Goal: Task Accomplishment & Management: Use online tool/utility

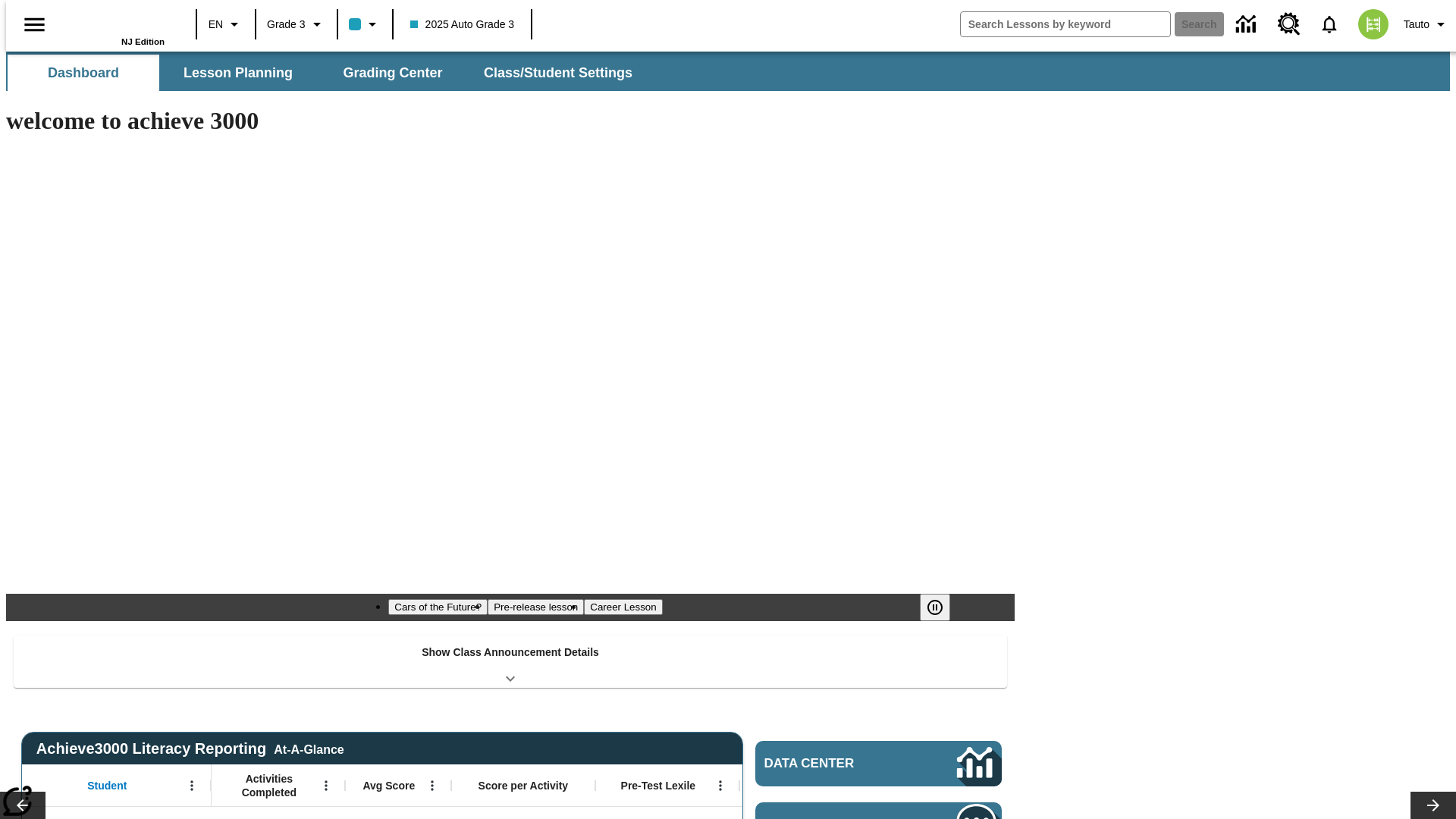
type input "-1"
click at [387, 73] on button "Grading Center" at bounding box center [392, 73] width 152 height 37
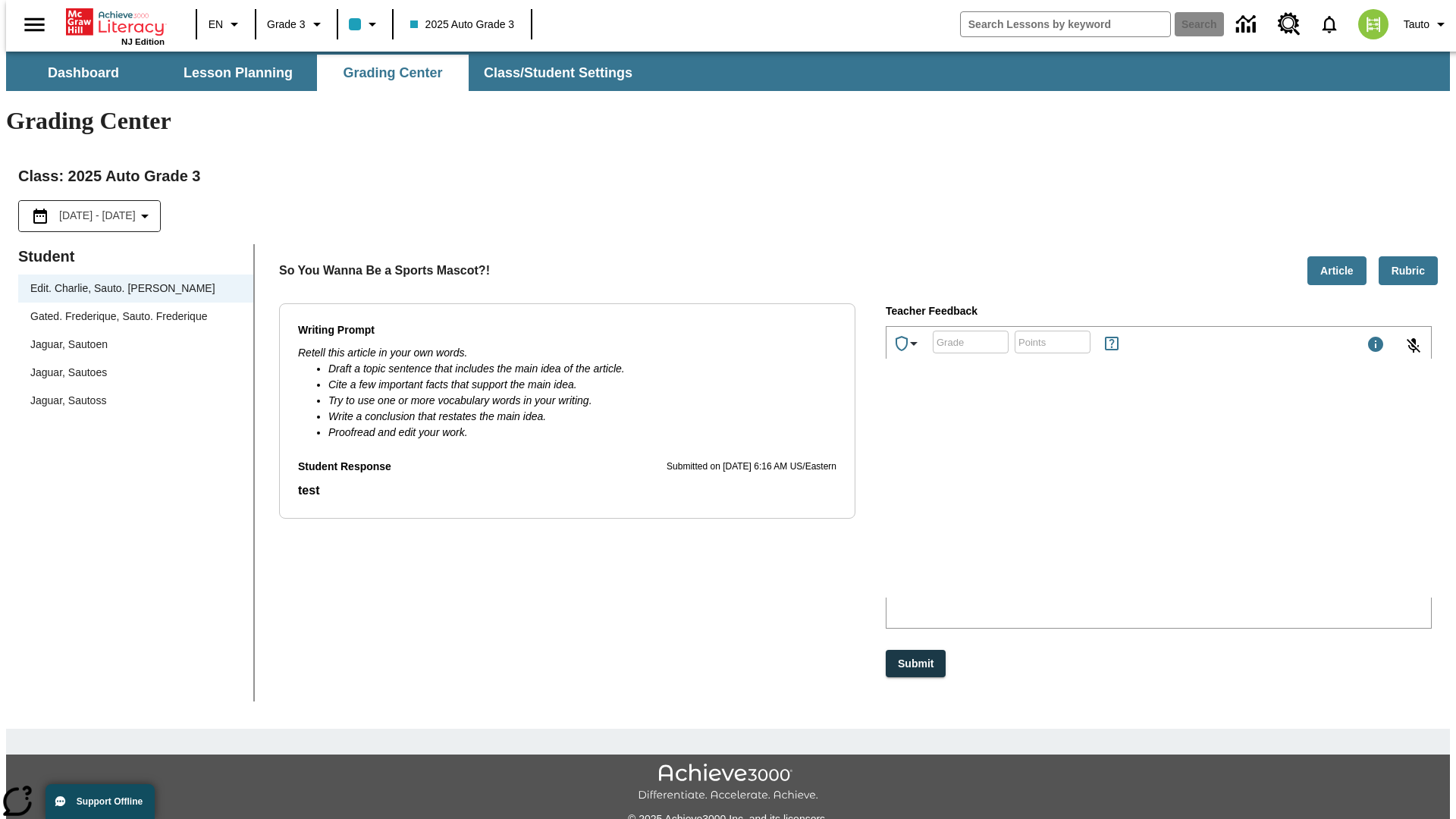
click at [130, 337] on span "Jaguar, Sautoen" at bounding box center [135, 344] width 210 height 16
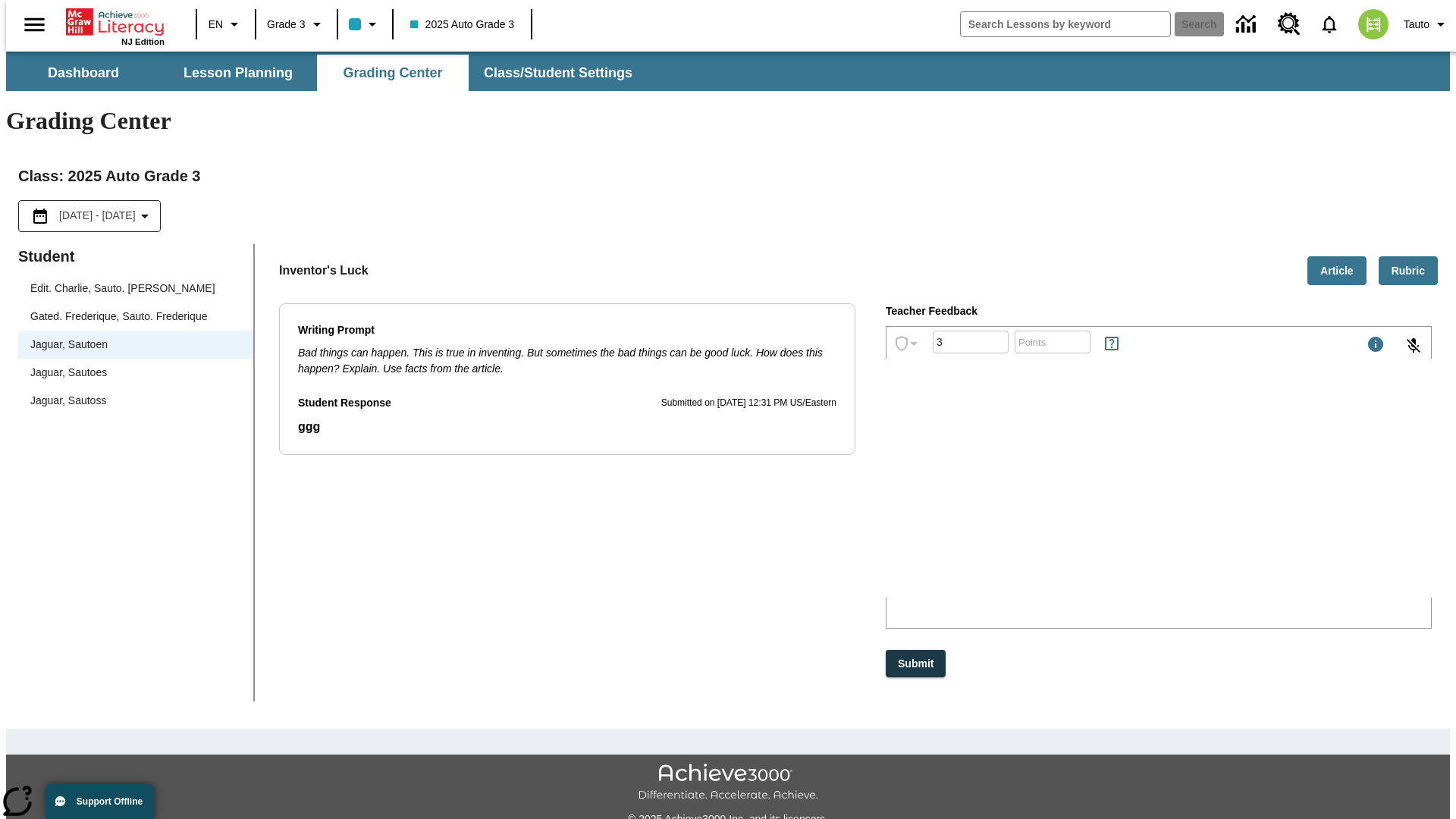
type input "3"
type input "10"
